Goal: Task Accomplishment & Management: Manage account settings

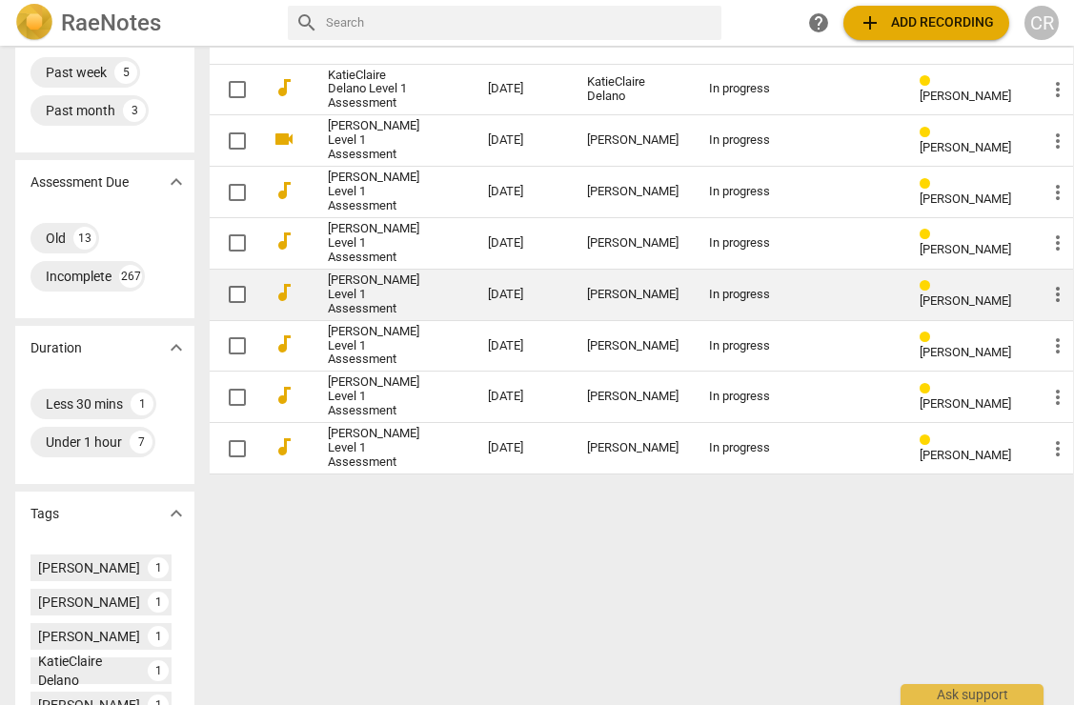
scroll to position [233, 0]
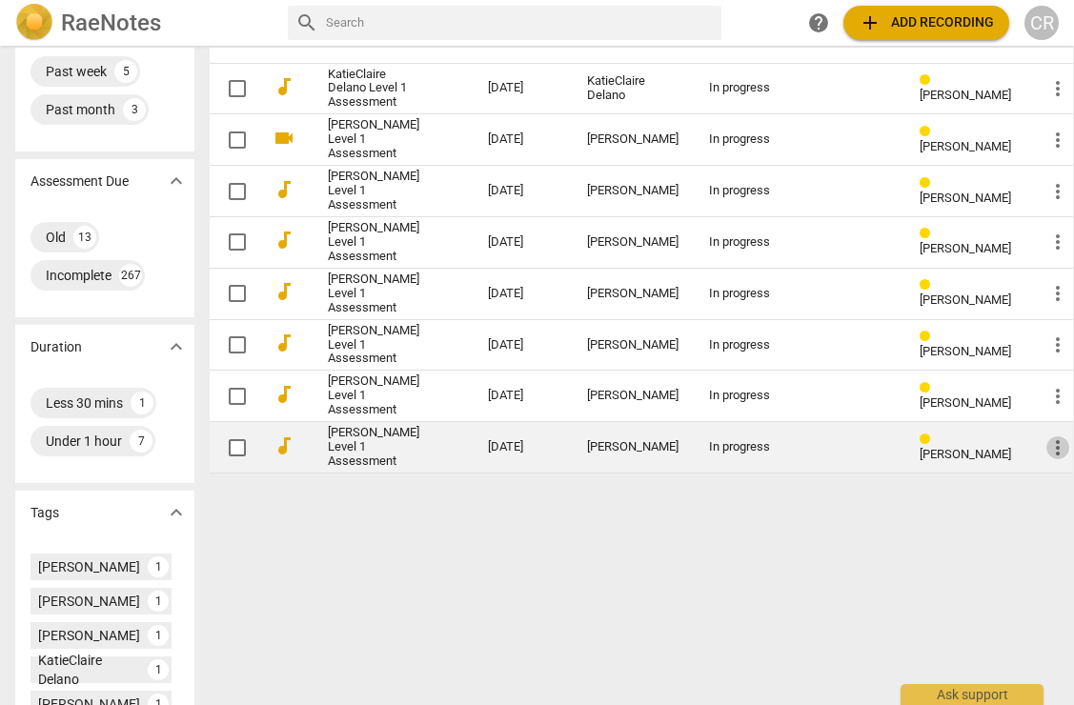
click at [1046, 459] on span "more_vert" at bounding box center [1057, 447] width 23 height 23
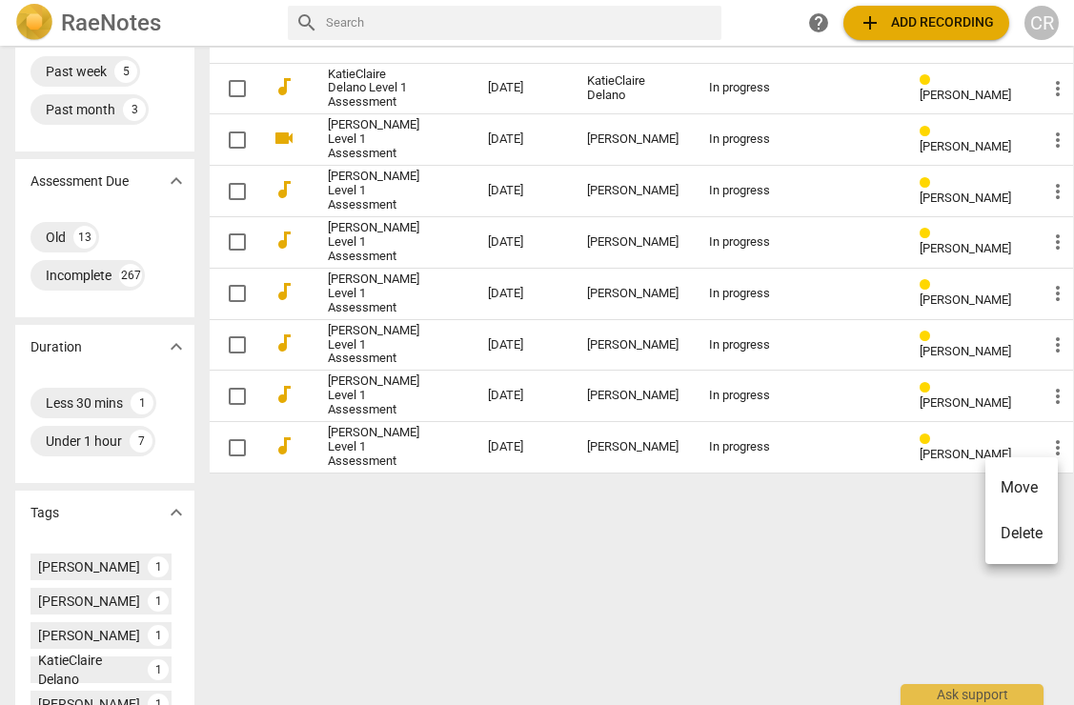
click at [1026, 487] on li "Move" at bounding box center [1021, 488] width 72 height 46
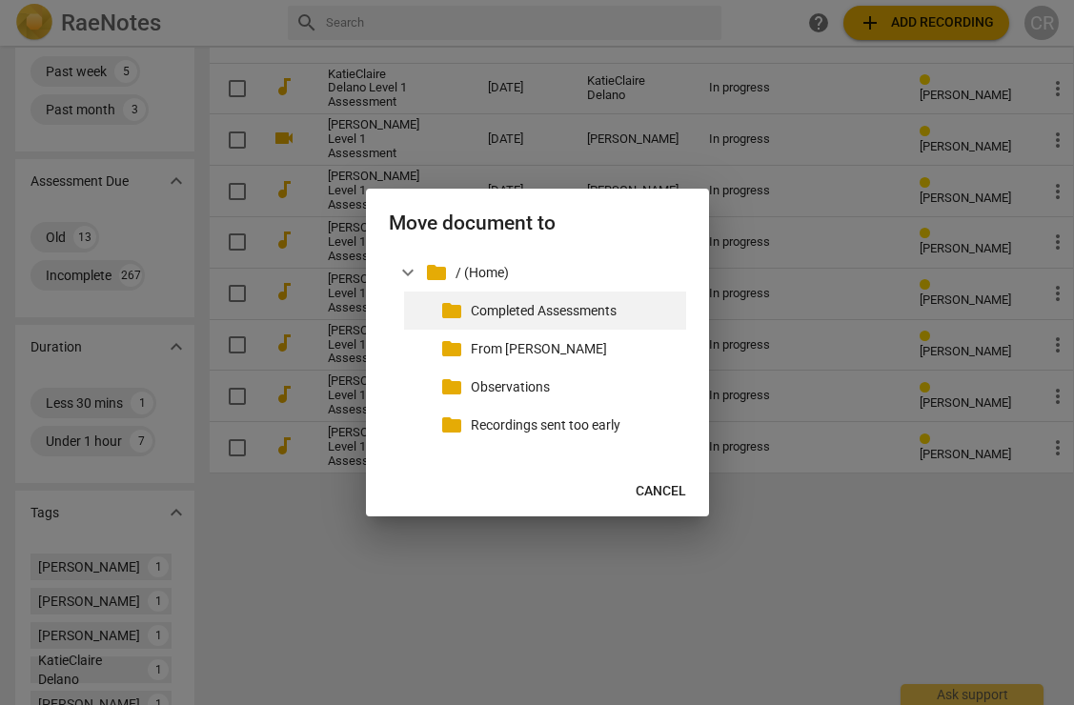
click at [621, 308] on p "Completed Assessments" at bounding box center [575, 311] width 208 height 20
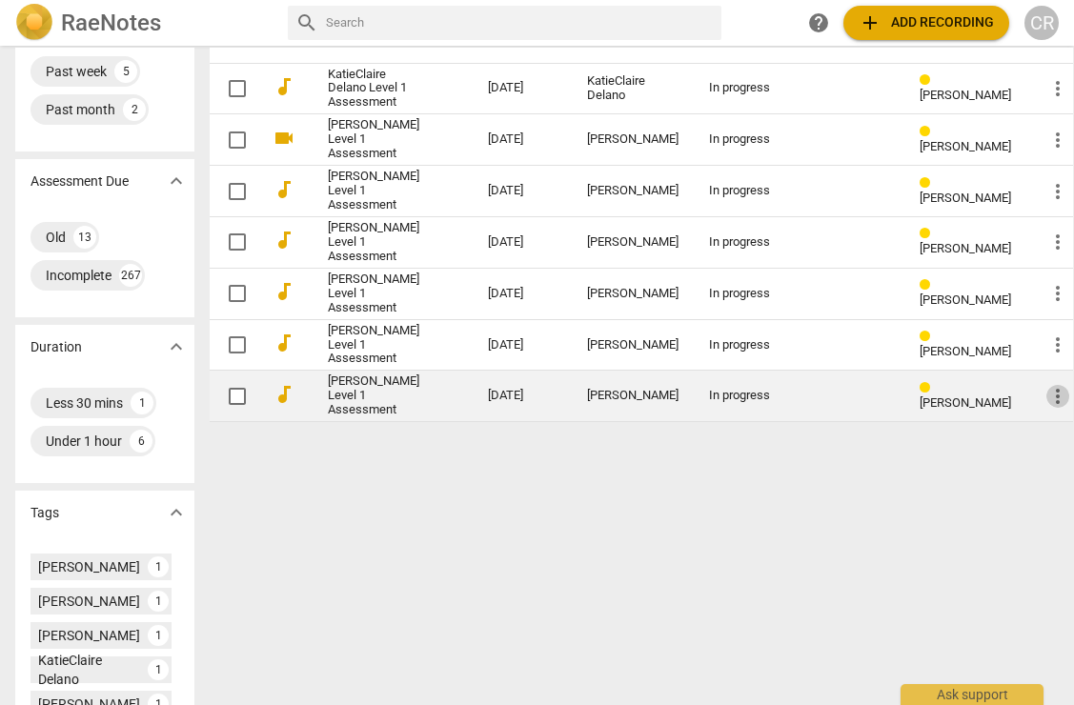
click at [1046, 408] on span "more_vert" at bounding box center [1057, 396] width 23 height 23
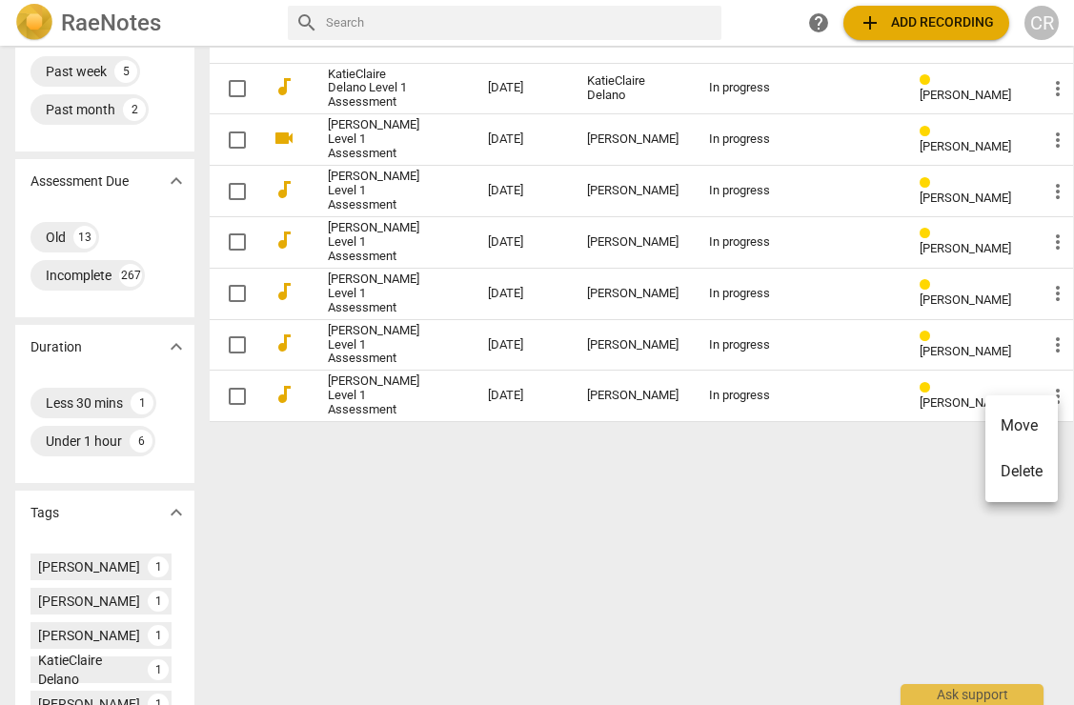
click at [1016, 424] on li "Move" at bounding box center [1021, 426] width 72 height 46
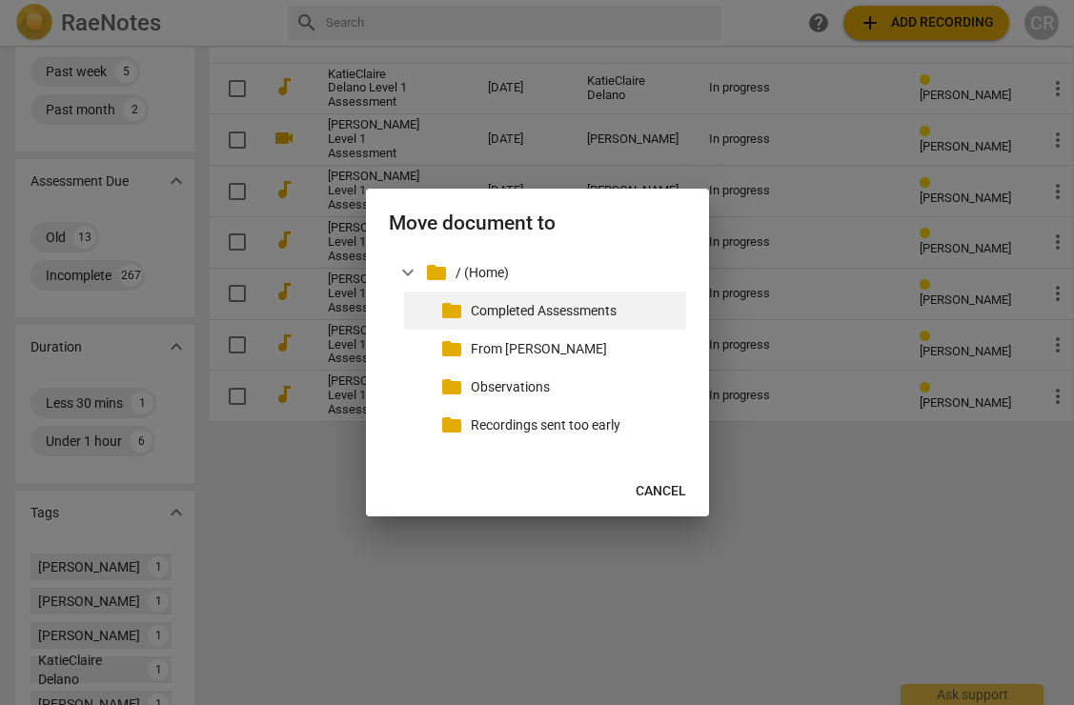
click at [557, 310] on p "Completed Assessments" at bounding box center [575, 311] width 208 height 20
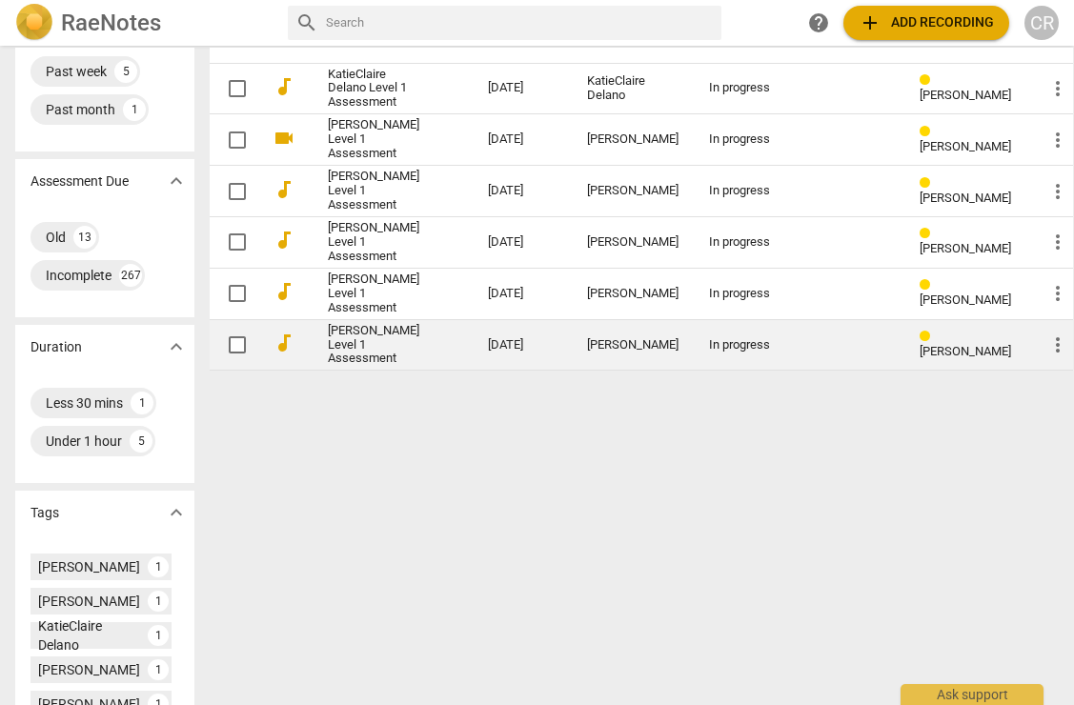
click at [1046, 356] on span "more_vert" at bounding box center [1057, 345] width 23 height 23
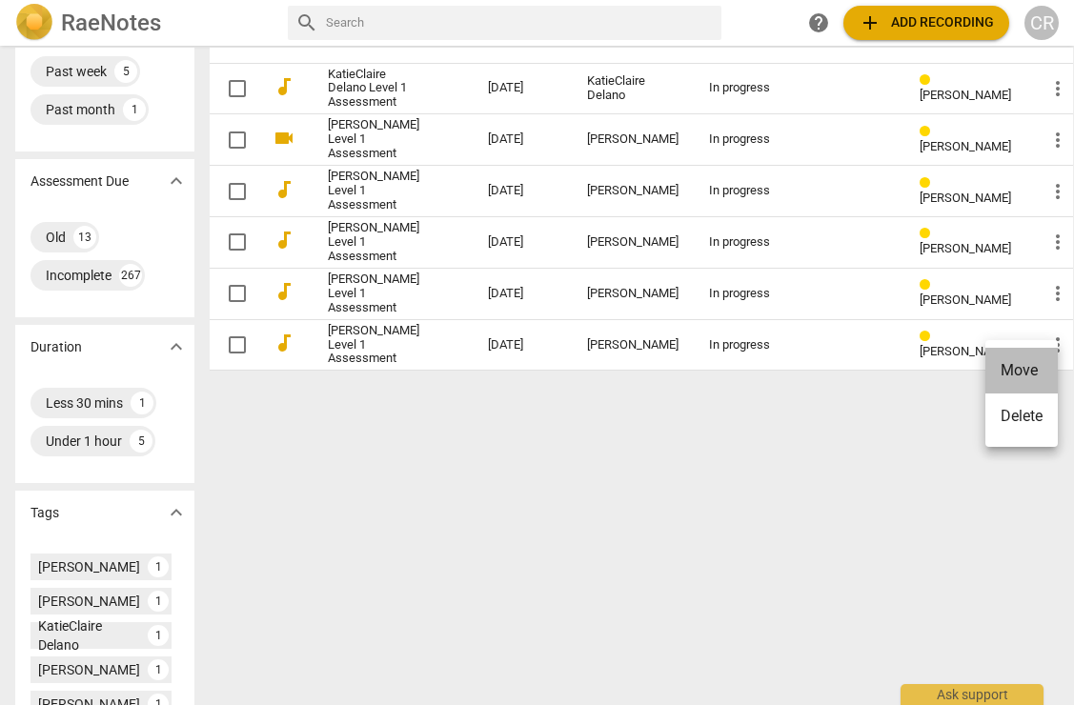
click at [1014, 372] on li "Move" at bounding box center [1021, 371] width 72 height 46
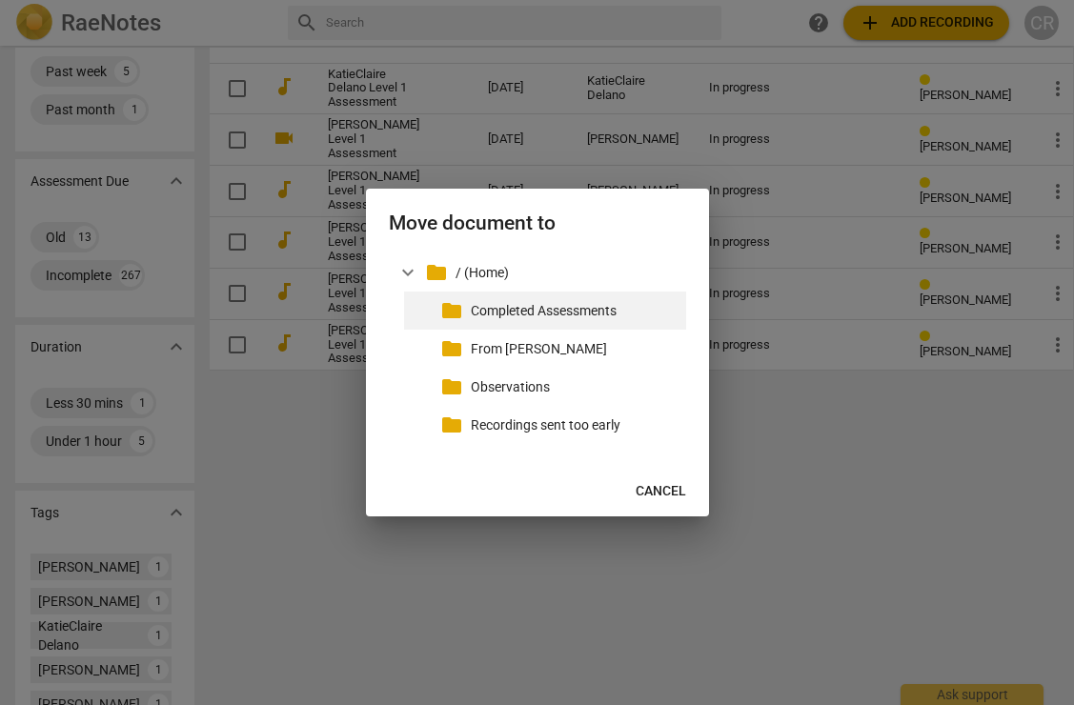
click at [605, 311] on p "Completed Assessments" at bounding box center [575, 311] width 208 height 20
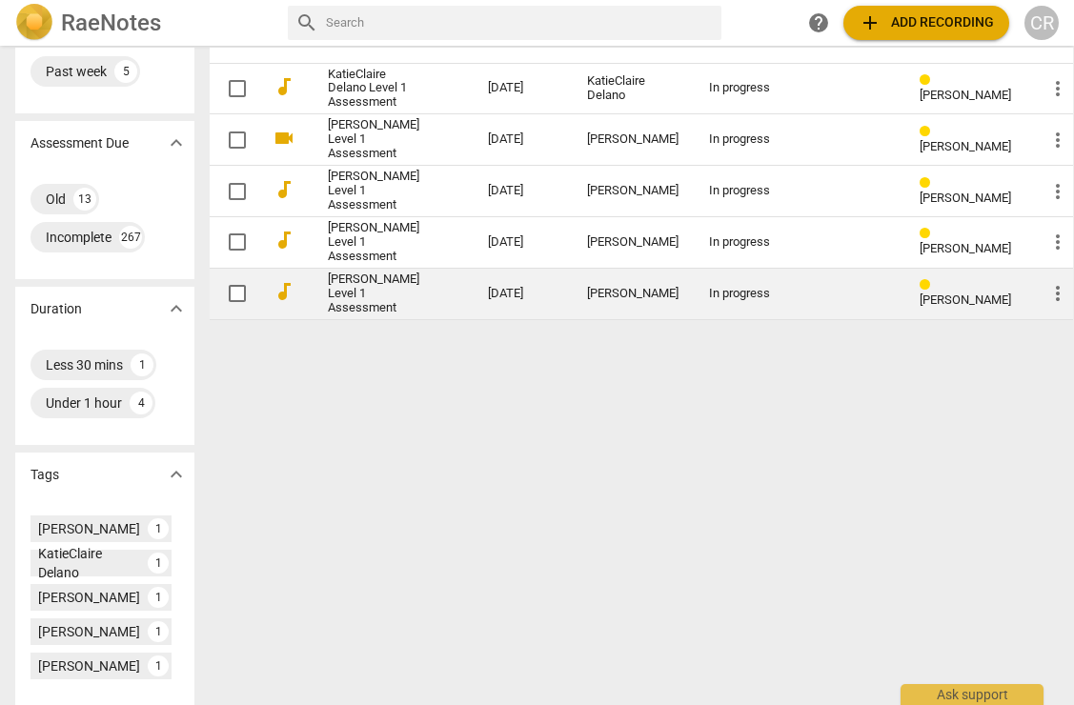
click at [1046, 305] on span "more_vert" at bounding box center [1057, 293] width 23 height 23
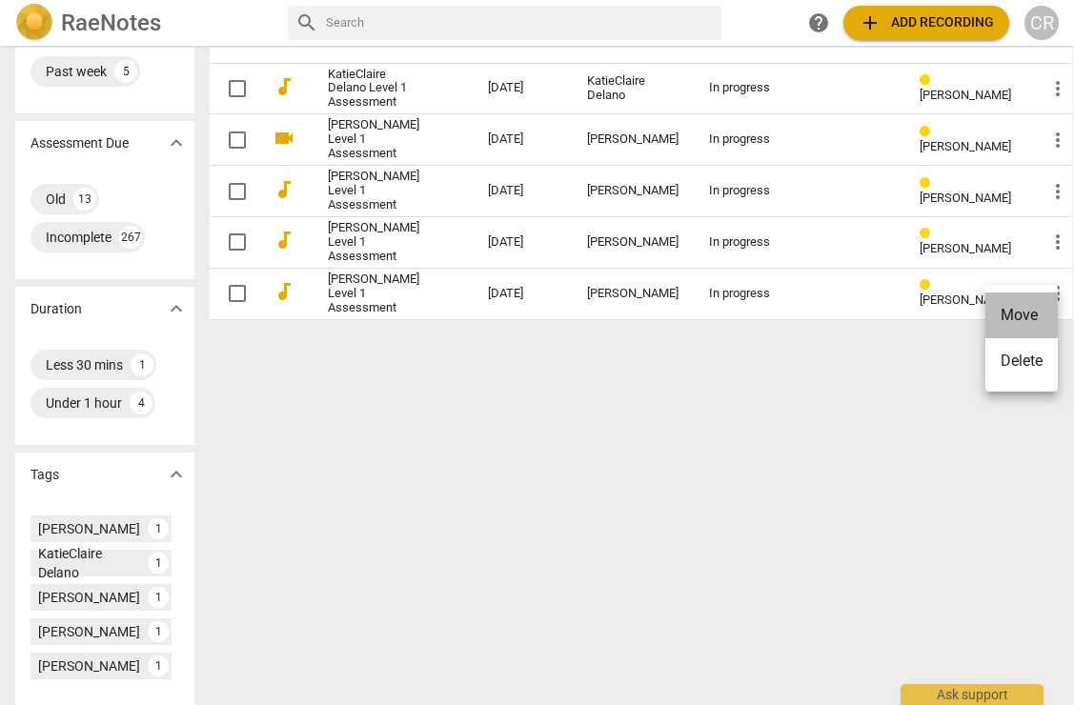
click at [1005, 311] on li "Move" at bounding box center [1021, 316] width 72 height 46
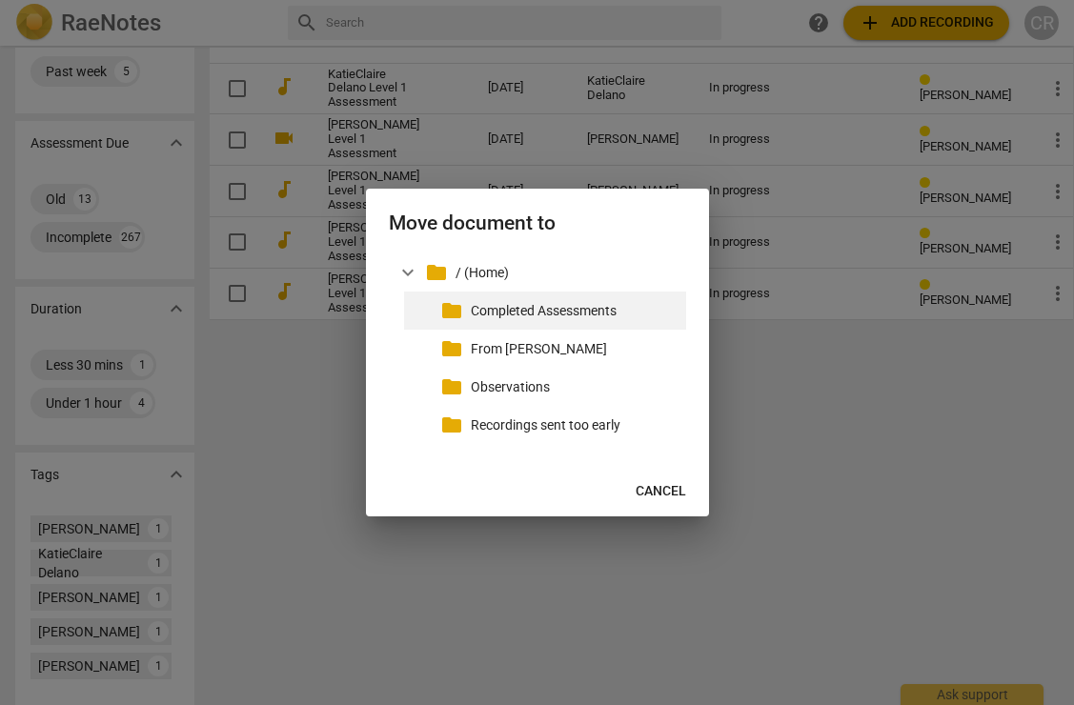
click at [513, 309] on p "Completed Assessments" at bounding box center [575, 311] width 208 height 20
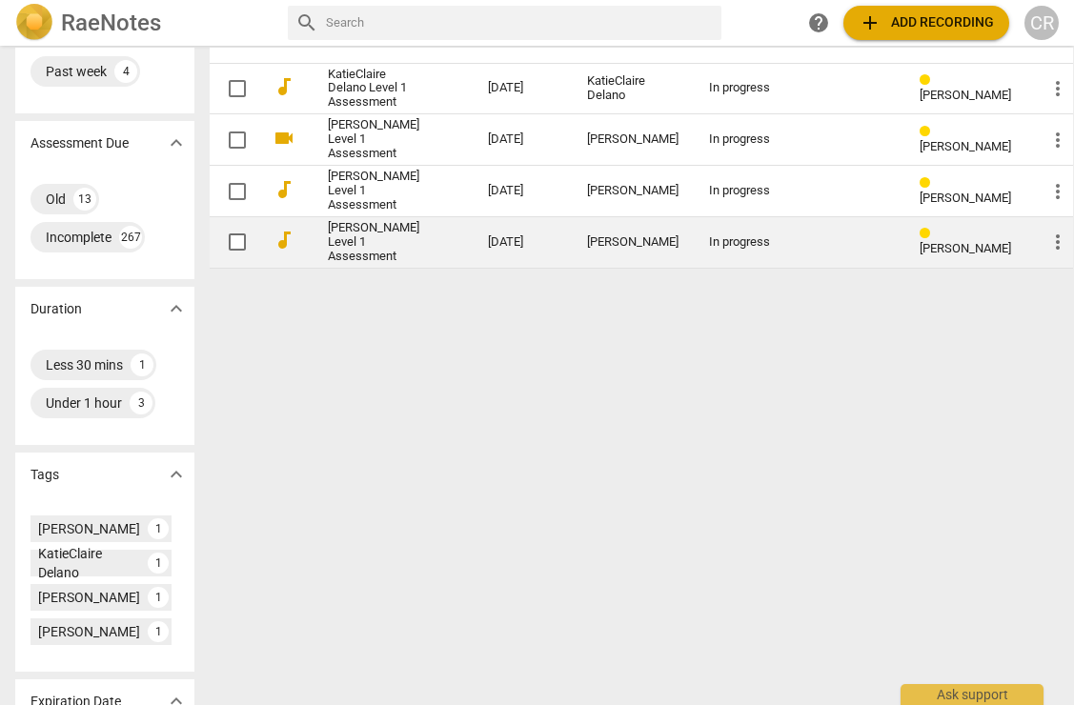
click at [1046, 253] on span "more_vert" at bounding box center [1057, 242] width 23 height 23
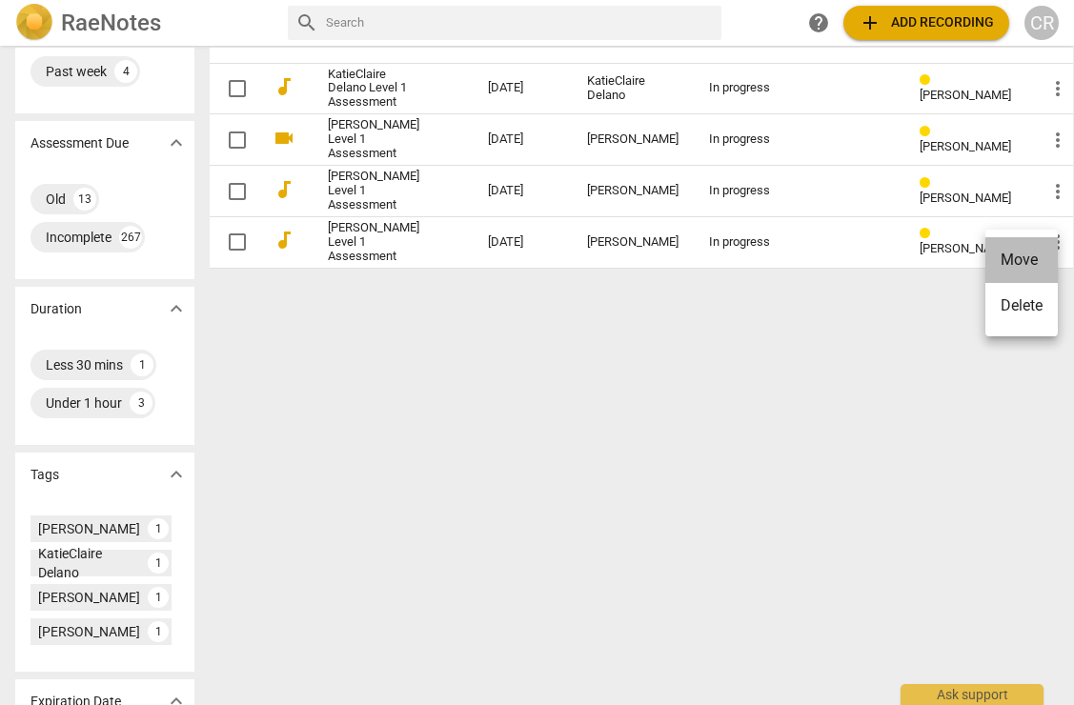
click at [1021, 260] on li "Move" at bounding box center [1021, 260] width 72 height 46
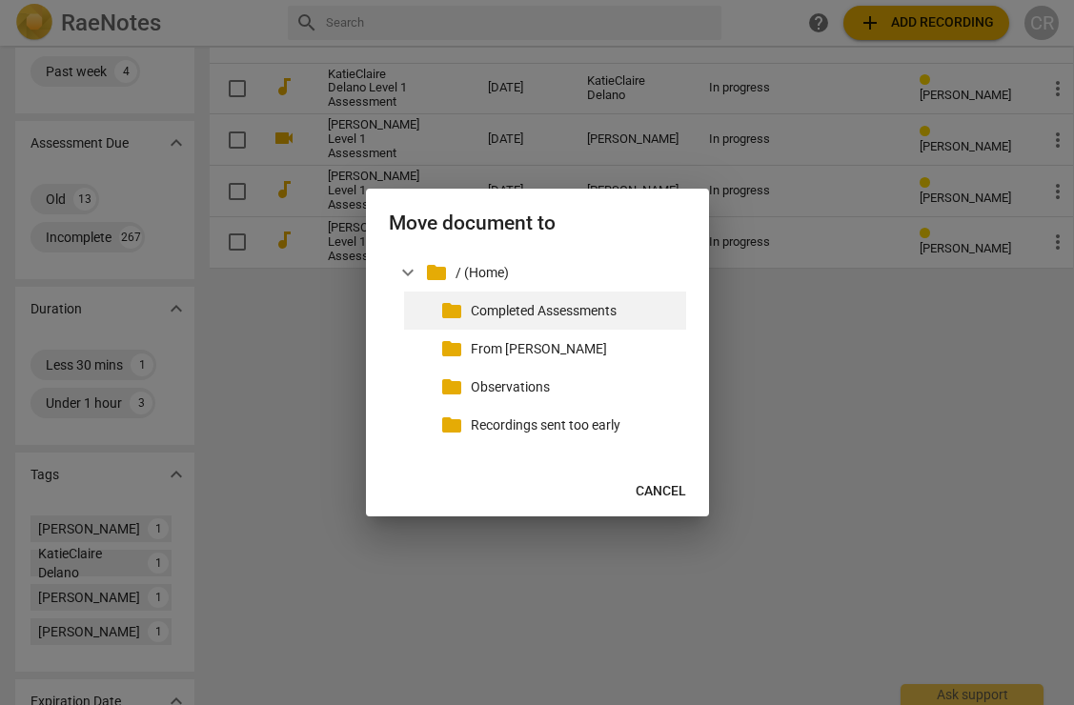
click at [547, 303] on p "Completed Assessments" at bounding box center [575, 311] width 208 height 20
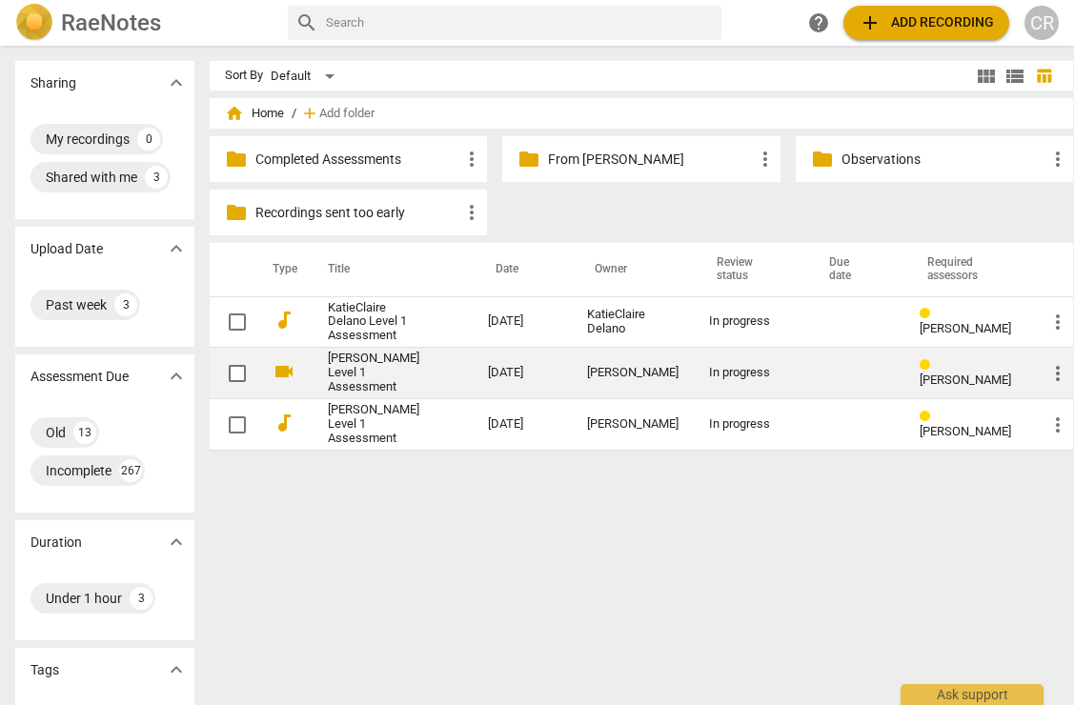
scroll to position [0, 0]
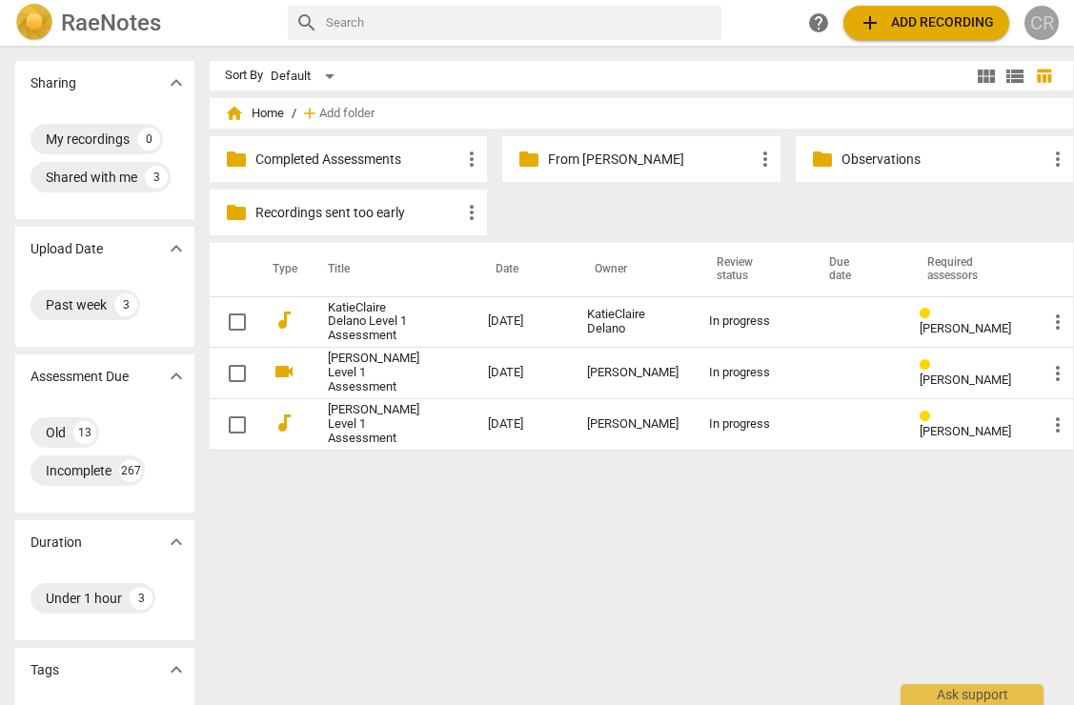
click at [1039, 9] on div "CR" at bounding box center [1041, 23] width 34 height 34
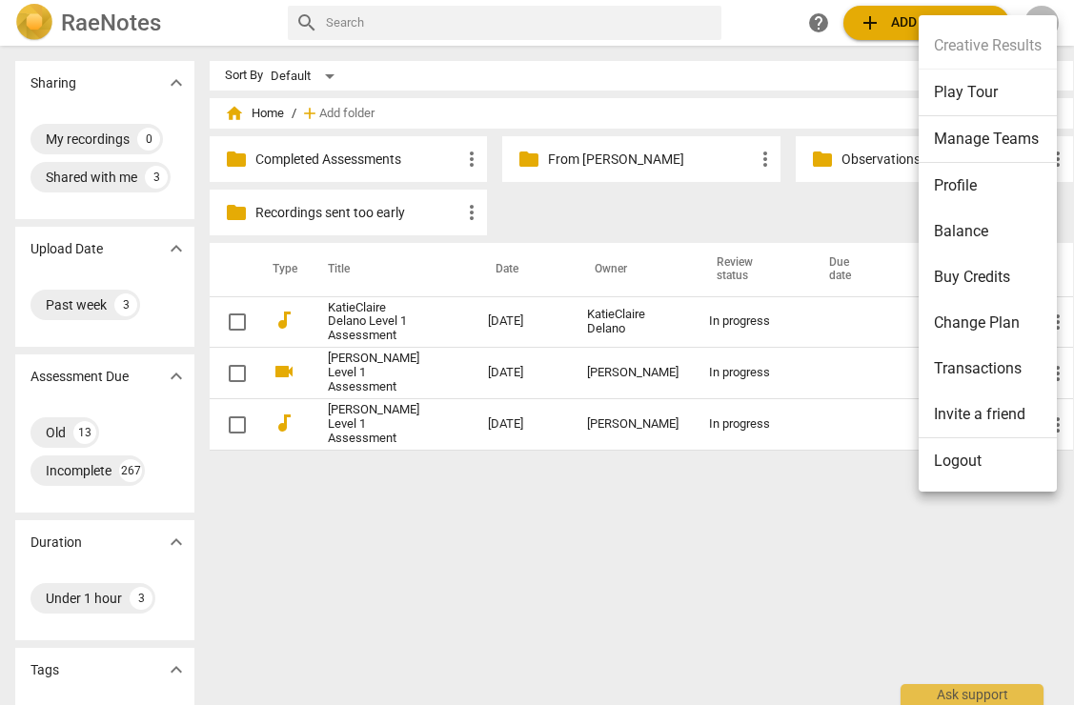
click at [1003, 138] on li "Manage Teams" at bounding box center [988, 139] width 138 height 47
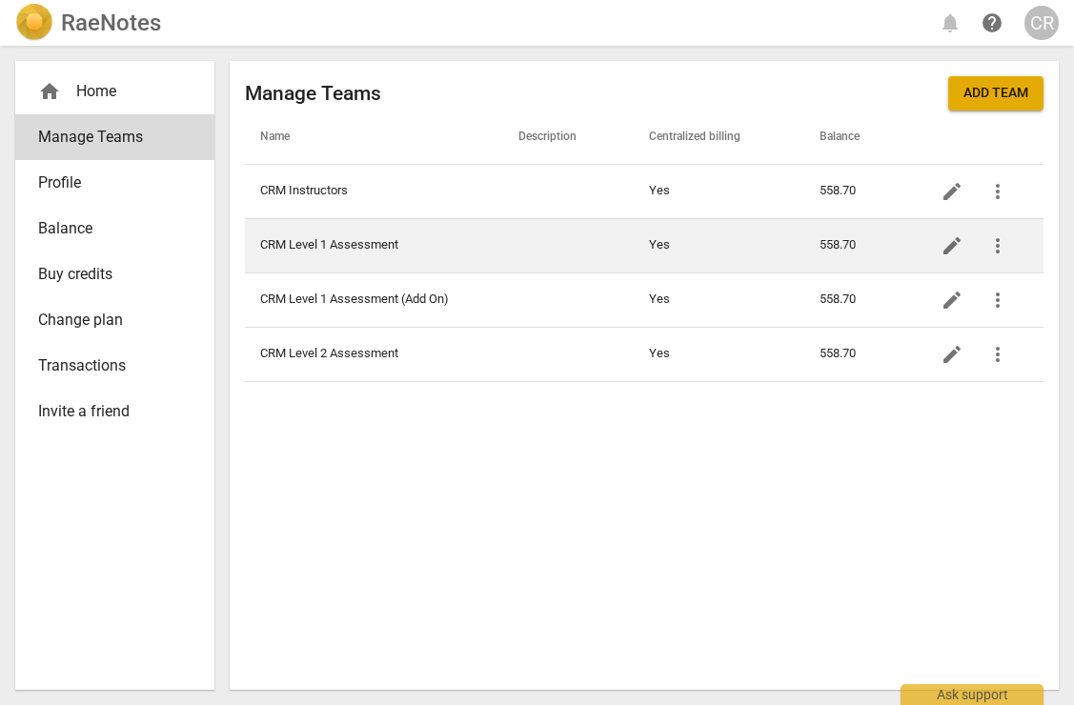
click at [453, 246] on td "CRM Level 1 Assessment" at bounding box center [373, 245] width 257 height 54
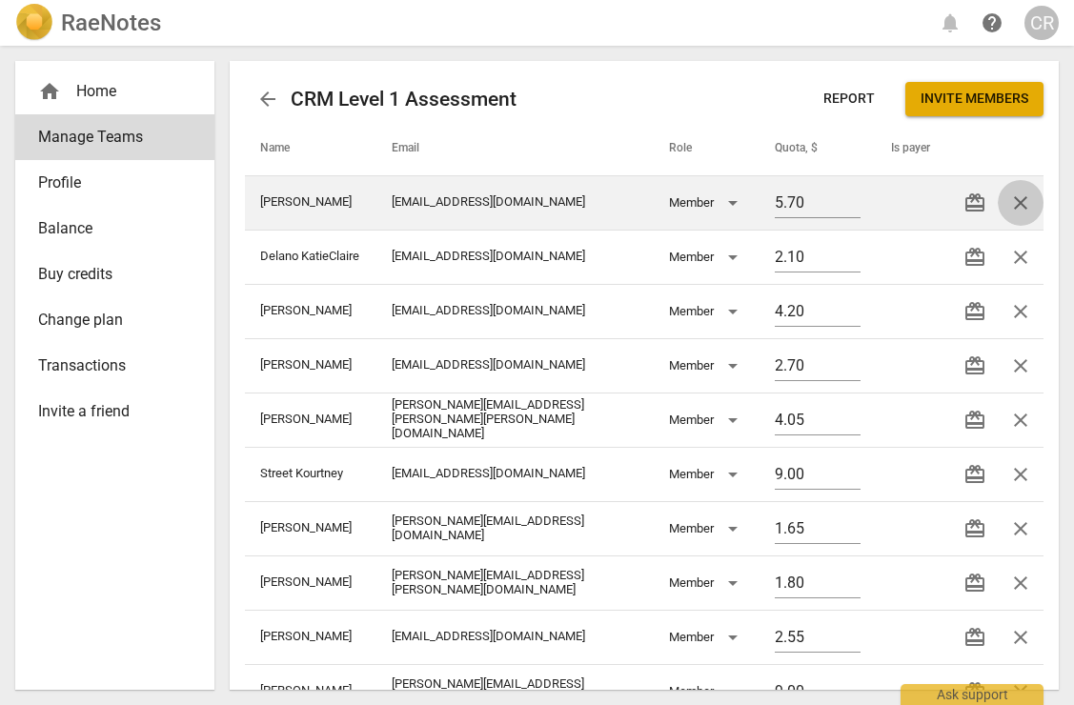
click at [1015, 203] on span "close" at bounding box center [1020, 203] width 23 height 23
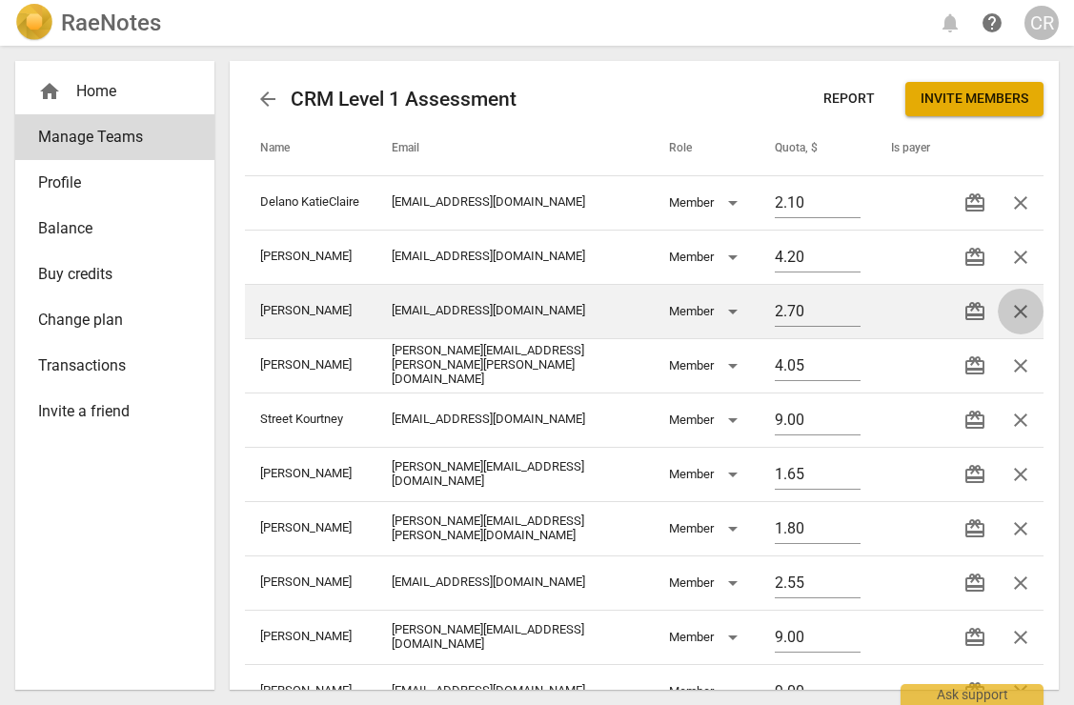
click at [1015, 312] on span "close" at bounding box center [1020, 311] width 23 height 23
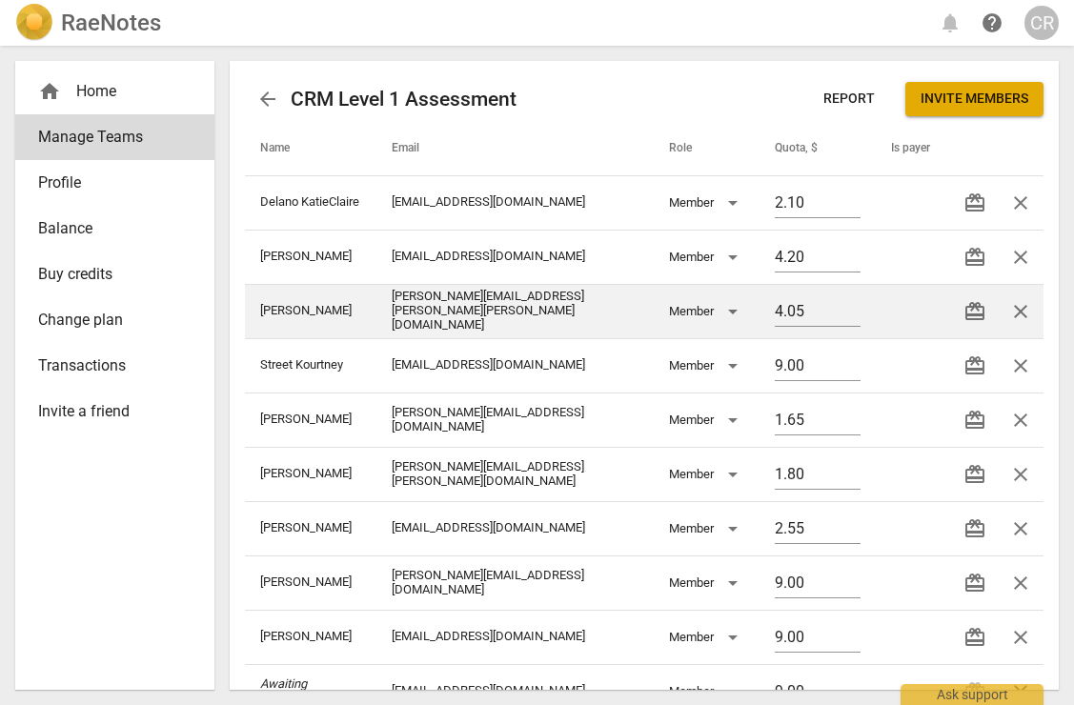
click at [1015, 311] on span "close" at bounding box center [1020, 311] width 23 height 23
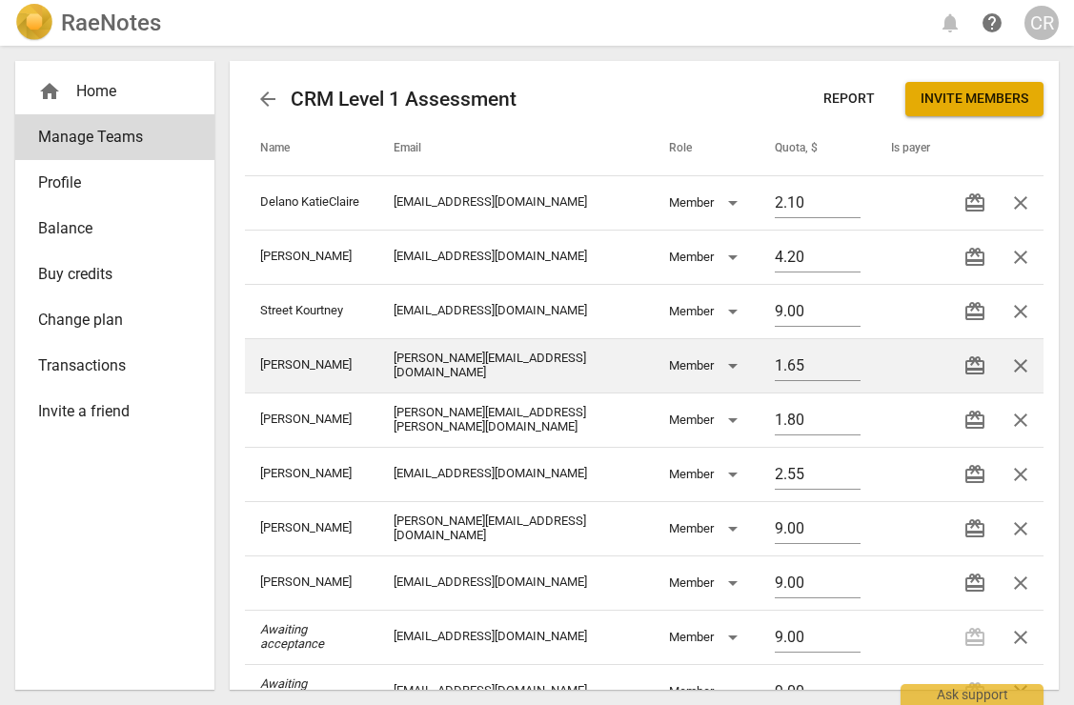
click at [1019, 360] on span "close" at bounding box center [1020, 365] width 23 height 23
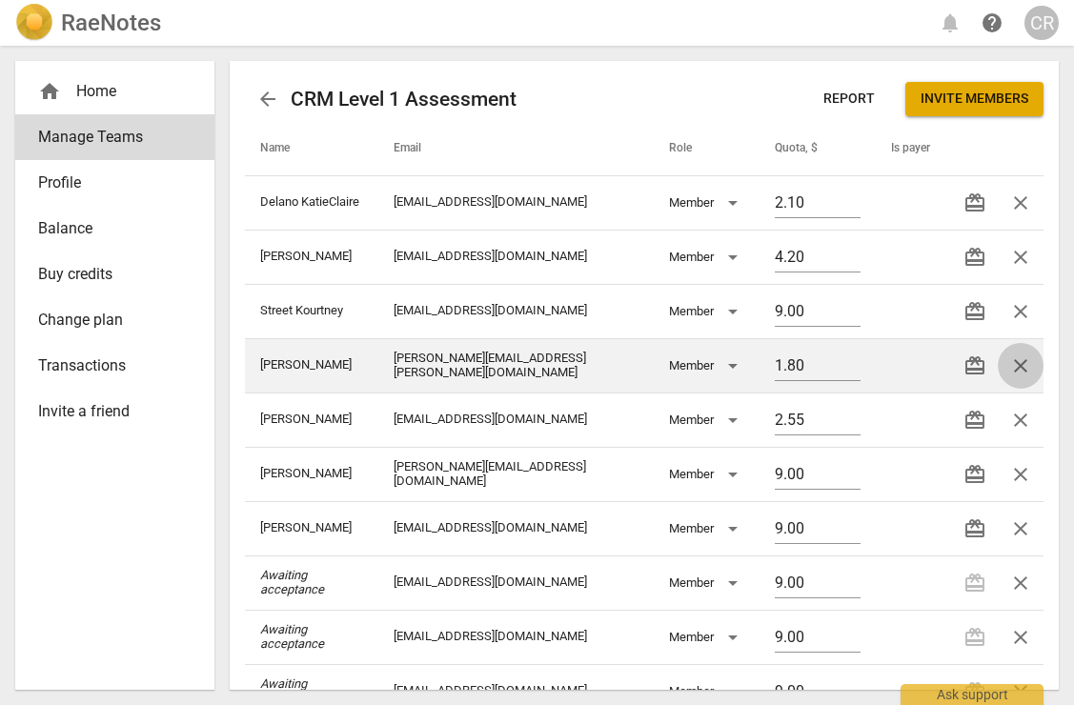
click at [1012, 366] on span "close" at bounding box center [1020, 365] width 23 height 23
